Goal: Transaction & Acquisition: Subscribe to service/newsletter

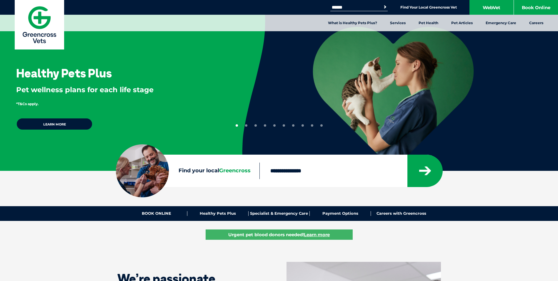
click at [288, 172] on input "Find your local Greencross" at bounding box center [334, 170] width 148 height 16
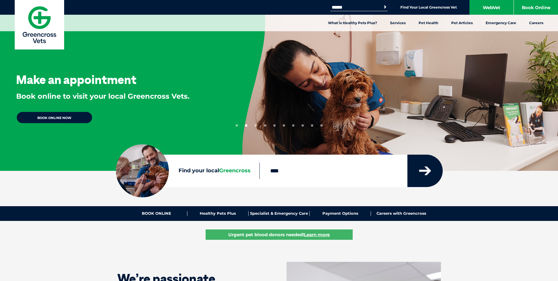
type input "****"
click at [428, 171] on icon "submit" at bounding box center [425, 170] width 12 height 9
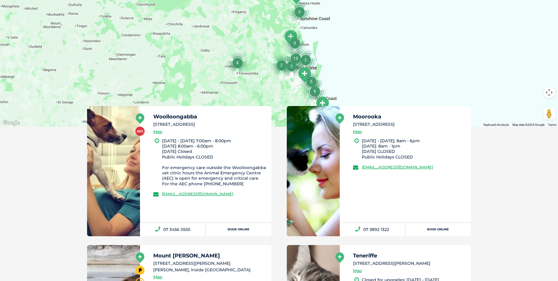
scroll to position [223, 0]
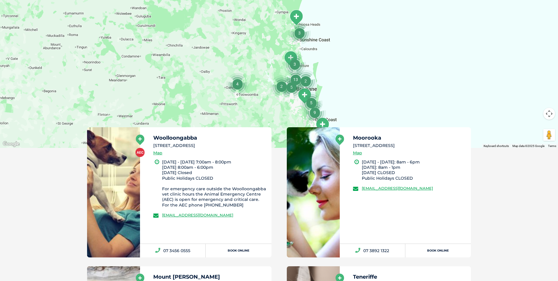
click at [181, 137] on h5 "Woolloongabba" at bounding box center [209, 137] width 113 height 5
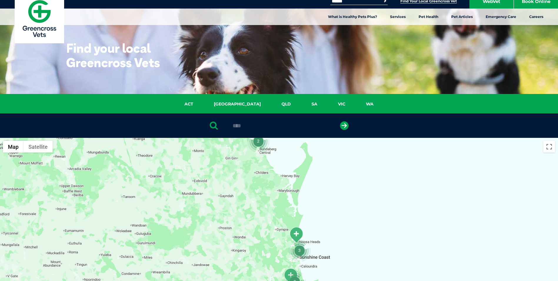
scroll to position [0, 0]
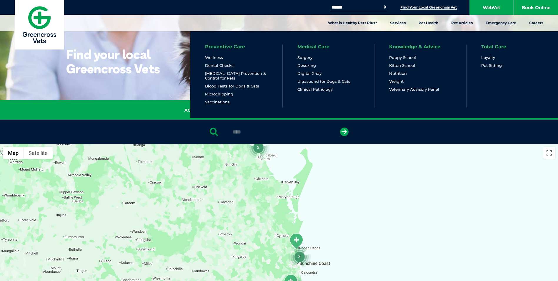
click at [216, 103] on link "Vaccinations" at bounding box center [217, 101] width 25 height 5
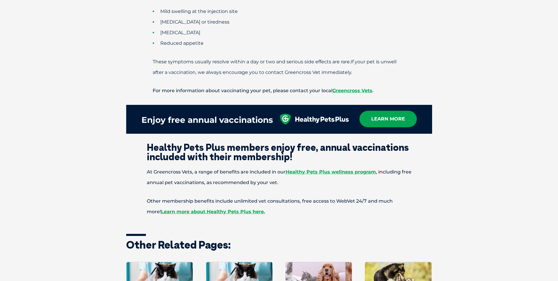
scroll to position [677, 0]
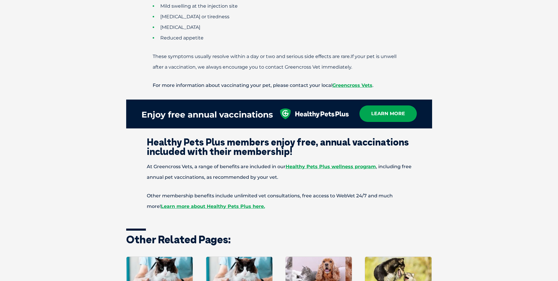
click at [219, 192] on p "Other membership benefits include unlimited vet consultations, free access to W…" at bounding box center [279, 200] width 306 height 21
click at [219, 203] on link "Learn more about Healthy Pets Plus here." at bounding box center [213, 206] width 104 height 6
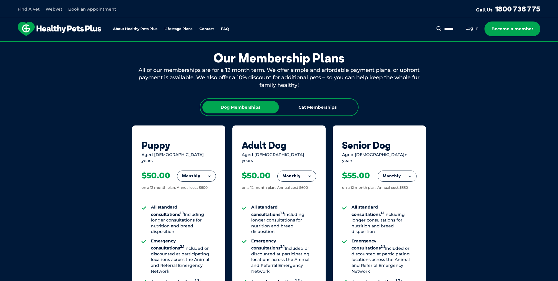
scroll to position [353, 0]
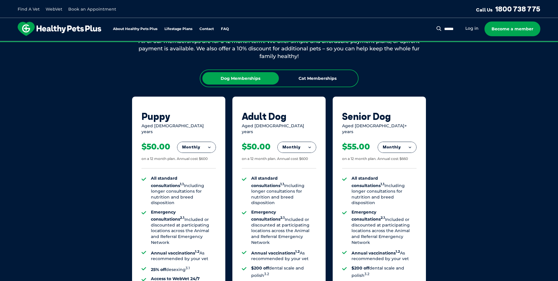
click at [195, 142] on button "Monthly" at bounding box center [196, 147] width 38 height 11
click at [193, 182] on li "Yearly" at bounding box center [196, 188] width 38 height 14
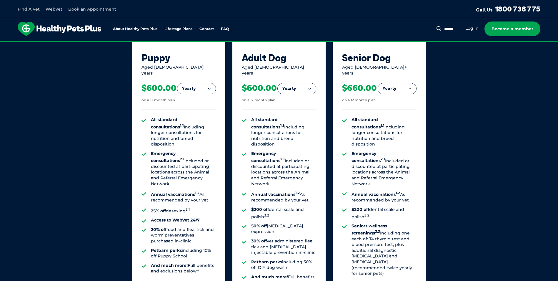
scroll to position [412, 0]
click at [211, 83] on button "Yearly" at bounding box center [196, 88] width 38 height 11
click at [114, 170] on div "Our Membership Plans All of our memberships are for a 12 month term. We offer s…" at bounding box center [279, 145] width 558 height 412
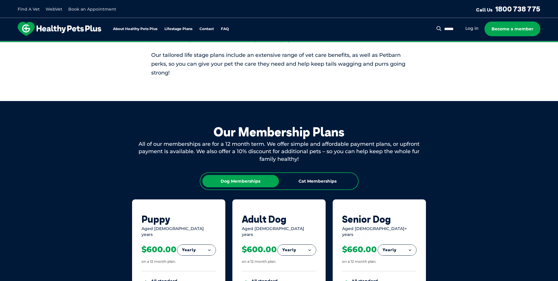
scroll to position [235, 0]
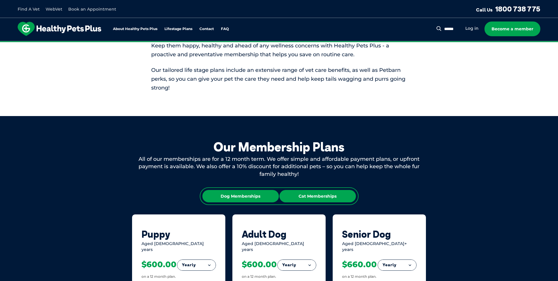
click at [301, 195] on div "Cat Memberships" at bounding box center [318, 196] width 77 height 12
click at [236, 196] on div "Dog Memberships" at bounding box center [240, 196] width 77 height 12
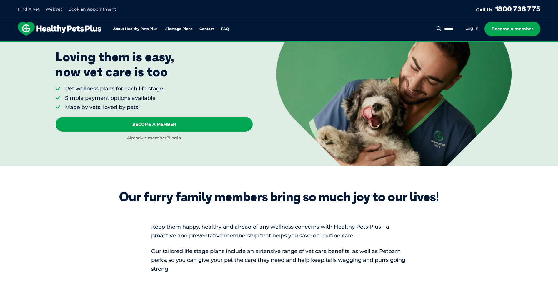
scroll to position [0, 0]
